Goal: Information Seeking & Learning: Learn about a topic

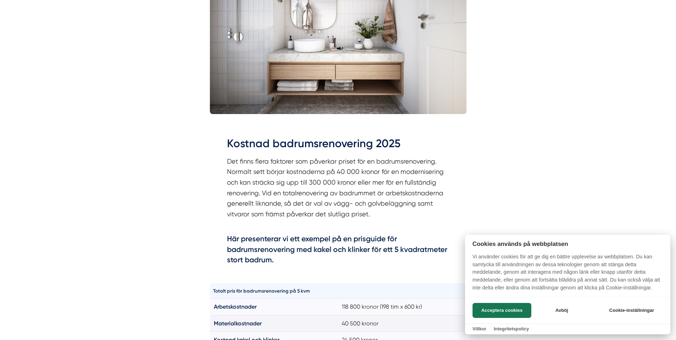
scroll to position [285, 0]
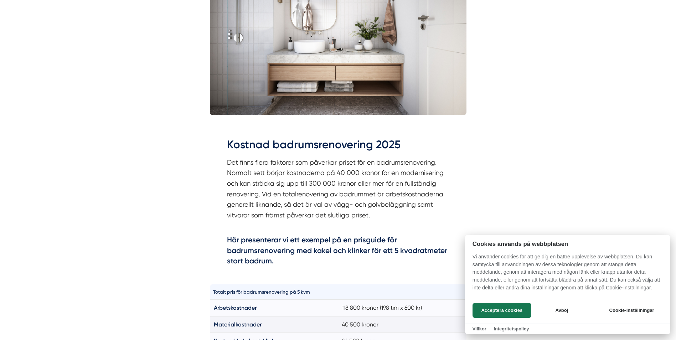
click at [306, 181] on div at bounding box center [338, 170] width 676 height 340
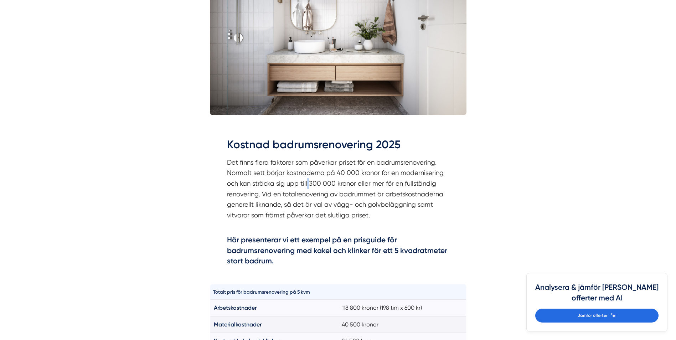
click at [306, 181] on p "Det finns flera faktorer som påverkar priset för en badrumsrenovering. Normalt …" at bounding box center [338, 194] width 222 height 74
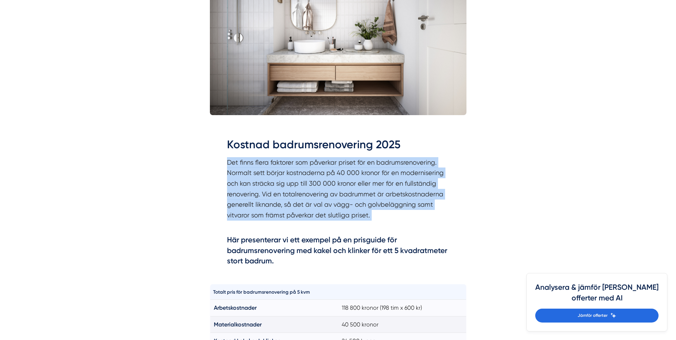
click at [306, 181] on p "Det finns flera faktorer som påverkar priset för en badrumsrenovering. Normalt …" at bounding box center [338, 194] width 222 height 74
drag, startPoint x: 306, startPoint y: 181, endPoint x: 325, endPoint y: 190, distance: 20.5
click at [325, 190] on p "Det finns flera faktorer som påverkar priset för en badrumsrenovering. Normalt …" at bounding box center [338, 194] width 222 height 74
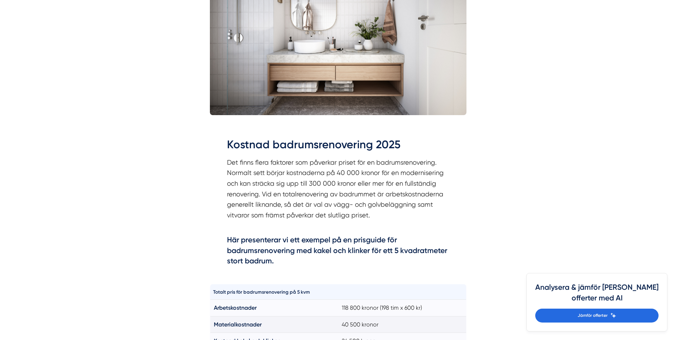
click at [325, 190] on p "Det finns flera faktorer som påverkar priset för en badrumsrenovering. Normalt …" at bounding box center [338, 194] width 222 height 74
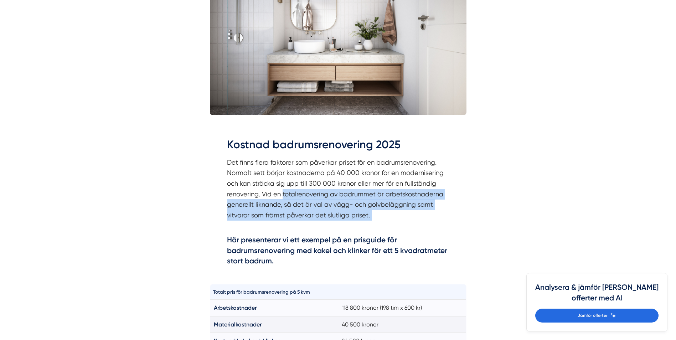
drag, startPoint x: 325, startPoint y: 190, endPoint x: 368, endPoint y: 213, distance: 48.9
click at [368, 213] on p "Det finns flera faktorer som påverkar priset för en badrumsrenovering. Normalt …" at bounding box center [338, 194] width 222 height 74
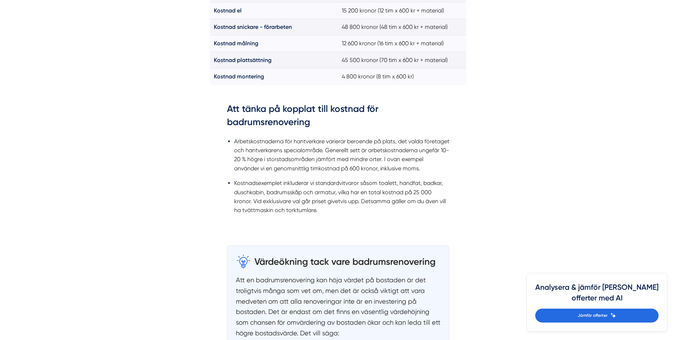
scroll to position [770, 0]
click at [241, 146] on li "Arbetskostnaderna för hantverkare varierar beroende på plats, det valda företag…" at bounding box center [341, 156] width 215 height 36
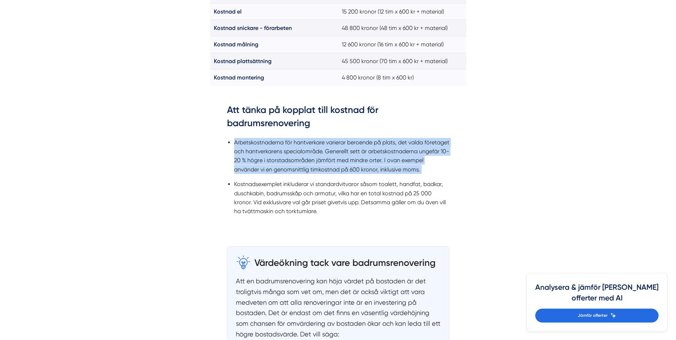
drag, startPoint x: 241, startPoint y: 146, endPoint x: 215, endPoint y: 165, distance: 31.9
click at [215, 165] on div "Att tänka på kopplat till kostnad för badrumsrenovering Arbetskostnaderna för h…" at bounding box center [338, 164] width 256 height 142
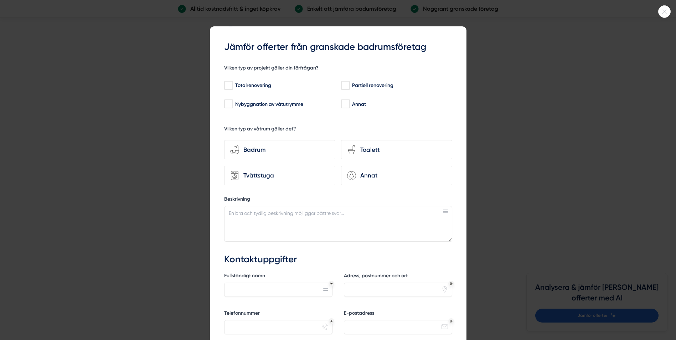
scroll to position [1936, 0]
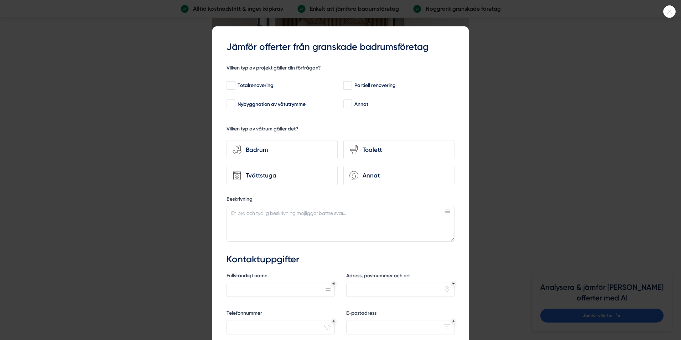
click at [163, 171] on div at bounding box center [340, 170] width 681 height 340
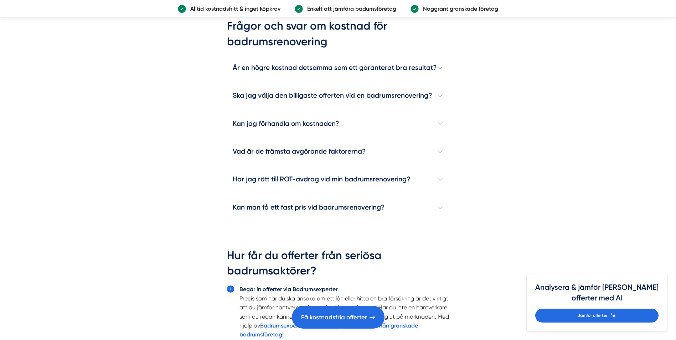
scroll to position [2075, 0]
click at [254, 127] on h4 "Kan jag förhandla om kostnaden?" at bounding box center [338, 124] width 222 height 28
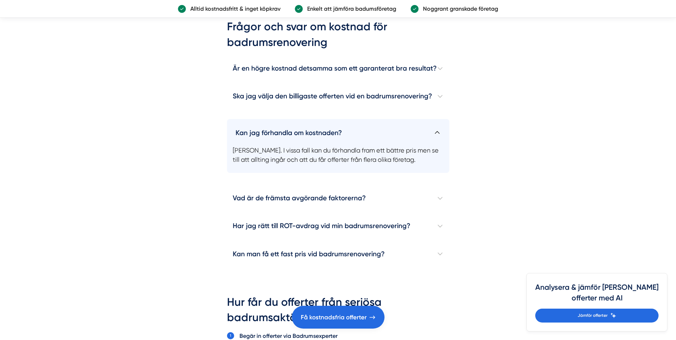
click at [251, 124] on h4 "Kan jag förhandla om kostnaden?" at bounding box center [338, 130] width 222 height 22
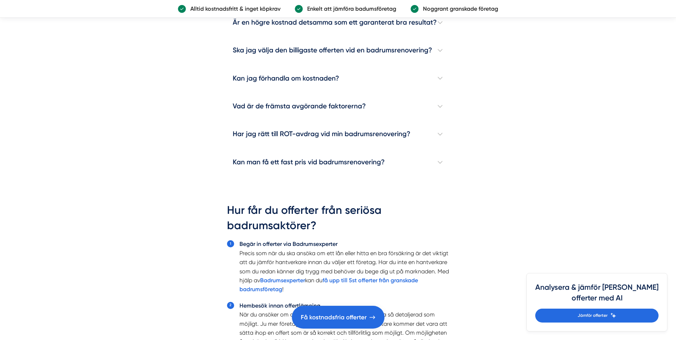
scroll to position [2121, 0]
